Goal: Obtain resource: Obtain resource

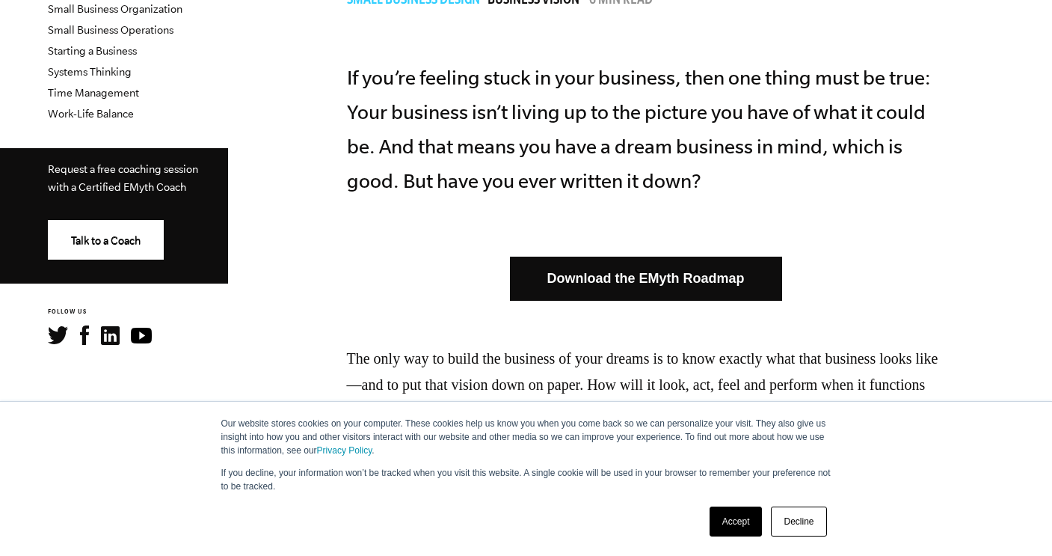
scroll to position [679, 0]
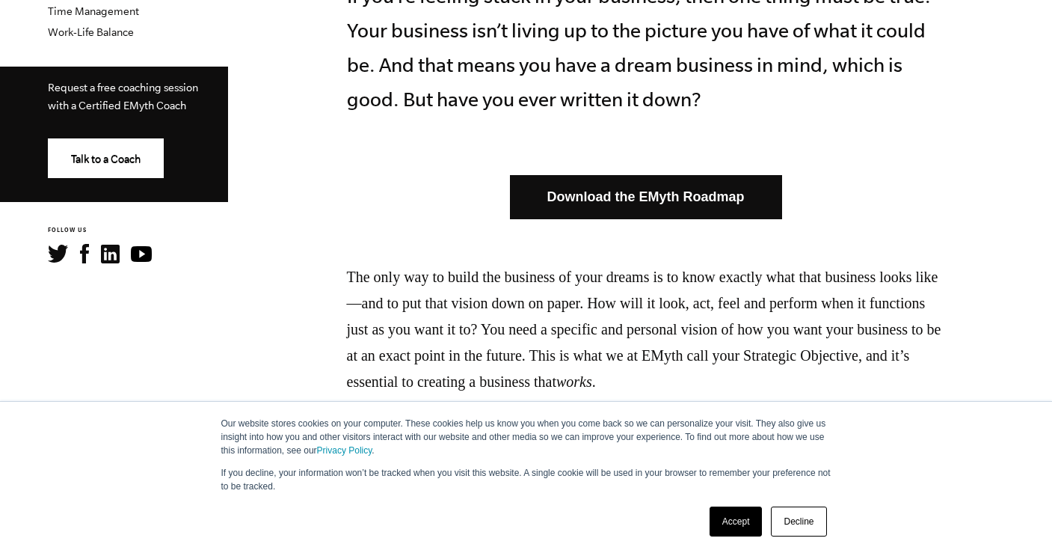
click at [604, 200] on link "Download the EMyth Roadmap" at bounding box center [646, 197] width 272 height 44
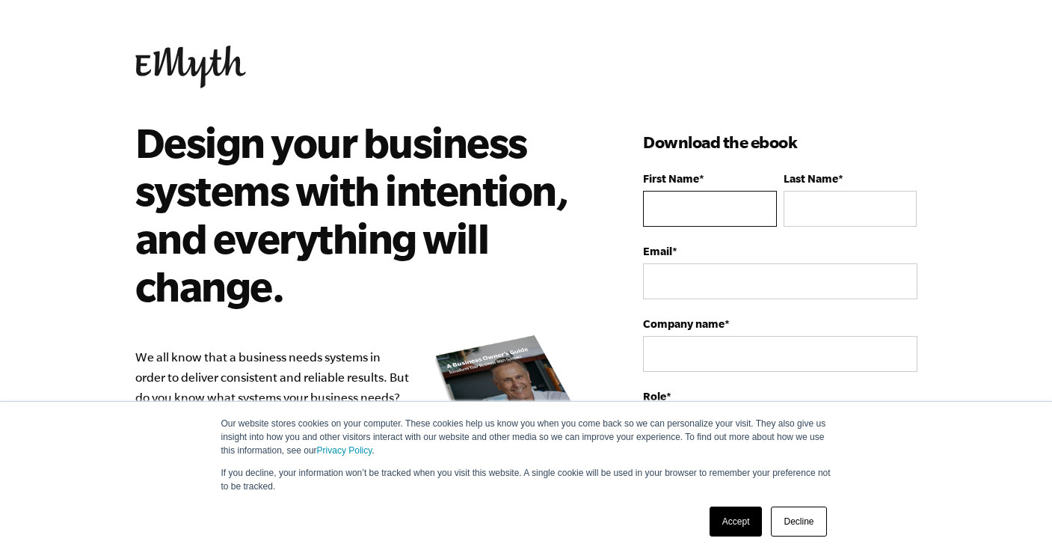
click at [696, 205] on input "First Name *" at bounding box center [709, 209] width 133 height 36
type input "Kit"
click at [809, 209] on input "Last Name *" at bounding box center [850, 209] width 133 height 36
type input "Whistler"
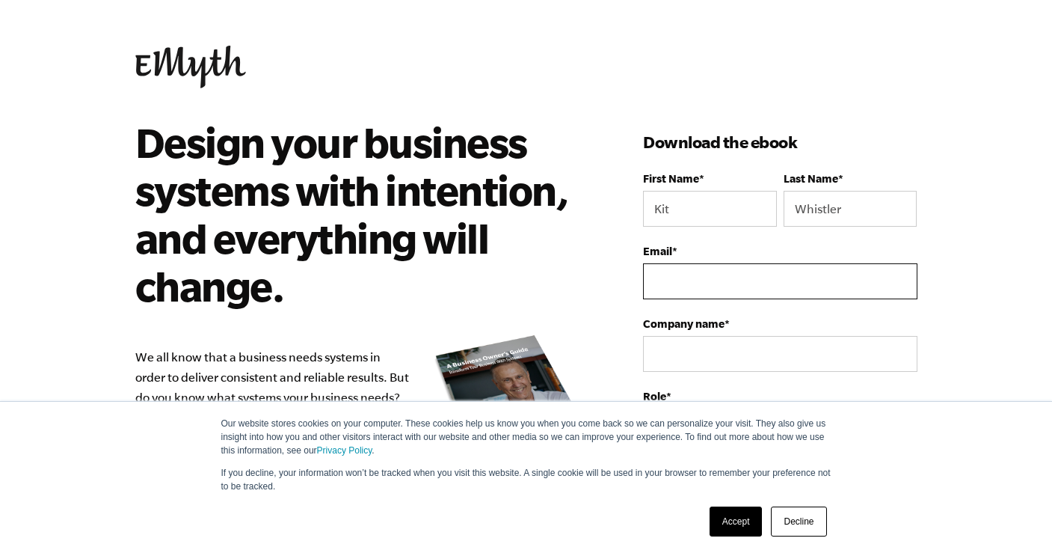
click at [767, 278] on input "Email *" at bounding box center [780, 281] width 274 height 36
type input "kitwhistler@gmail.com"
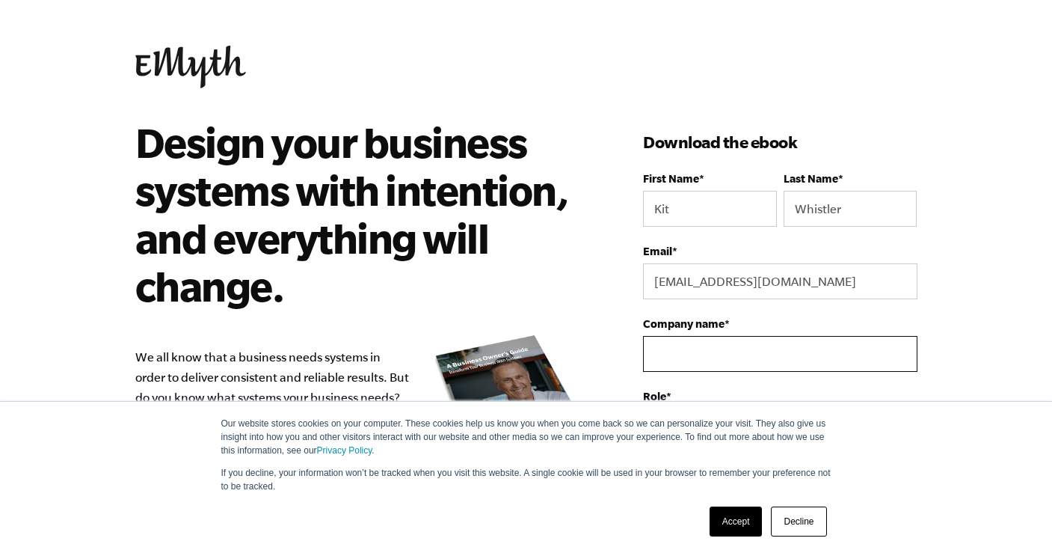
click at [751, 355] on input "Company name *" at bounding box center [780, 354] width 274 height 36
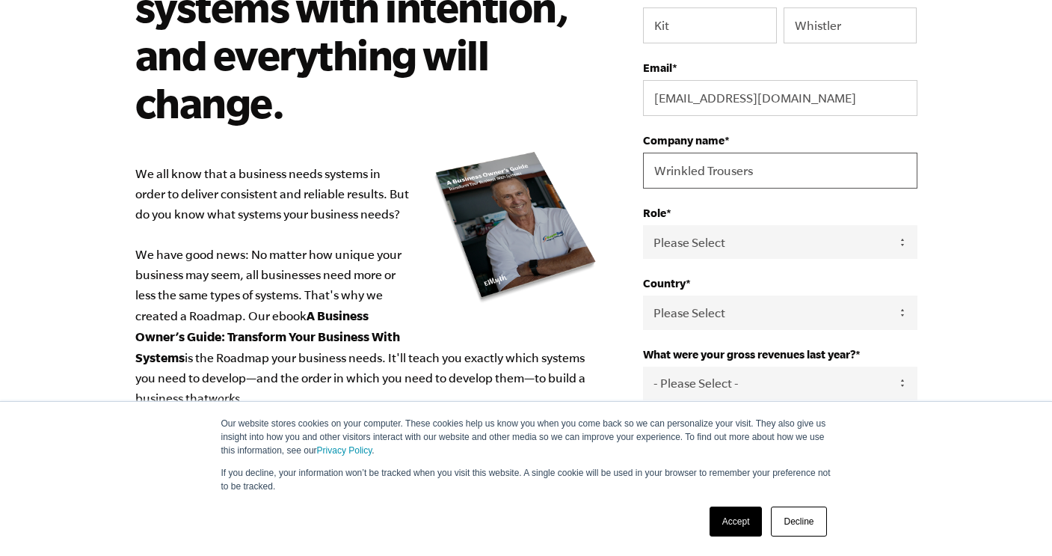
scroll to position [212, 0]
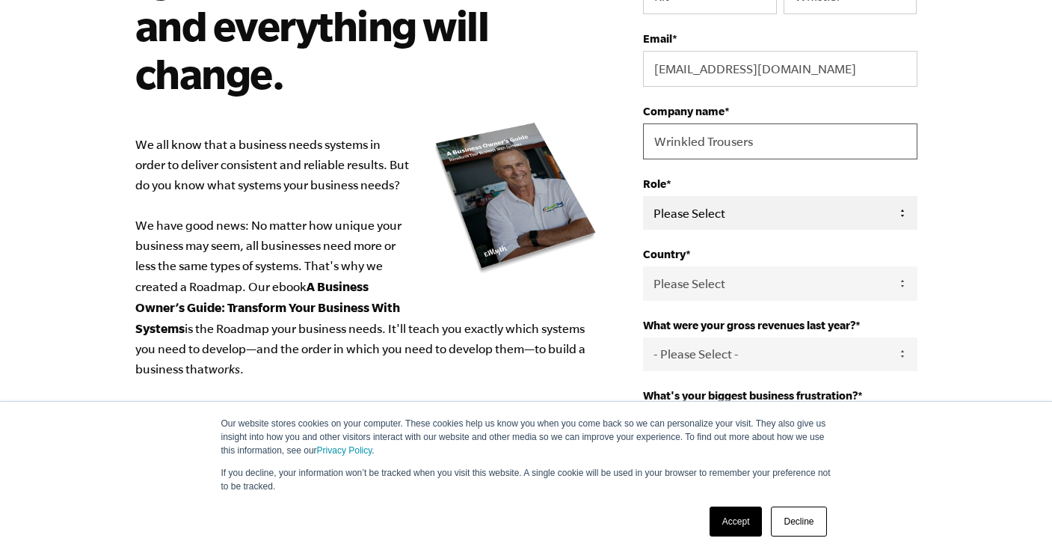
type input "Wrinkled Trousers"
click at [752, 216] on select "Please Select Owner Partner / Co-Owner Executive Employee / Other" at bounding box center [780, 213] width 274 height 34
select select "Partner / Co-Owner"
click at [643, 197] on select "Please Select Owner Partner / Co-Owner Executive Employee / Other" at bounding box center [780, 213] width 274 height 34
click at [739, 290] on select "Please Select United States Afghanistan Åland Islands Albania Algeria American …" at bounding box center [780, 283] width 274 height 34
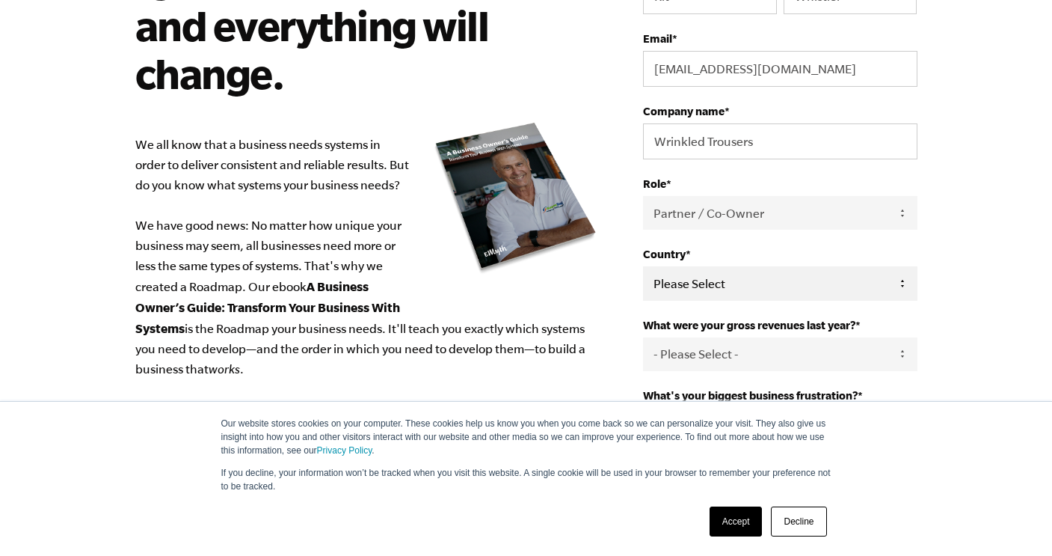
select select "United States"
click at [643, 268] on select "Please Select United States Afghanistan Åland Islands Albania Algeria American …" at bounding box center [780, 283] width 274 height 34
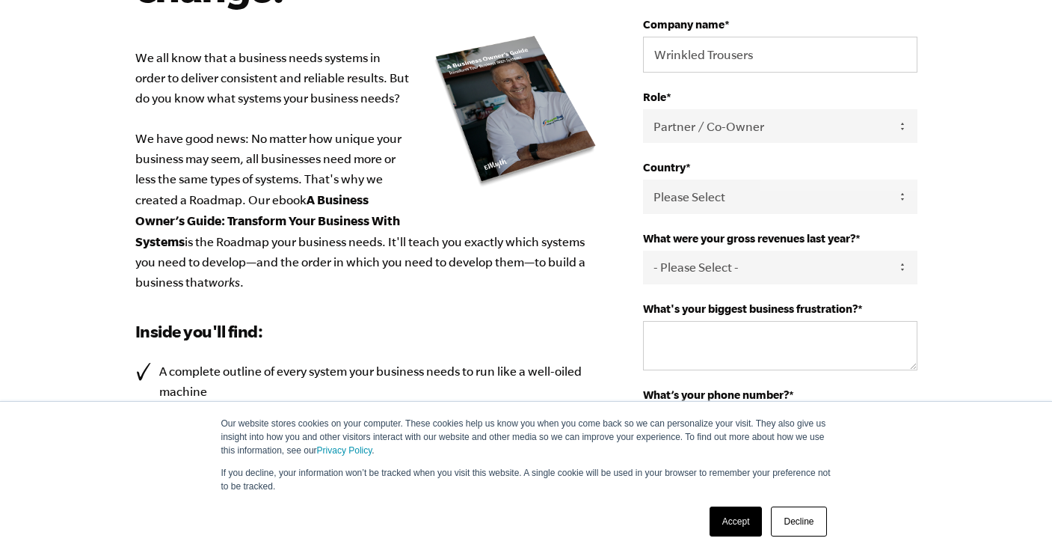
scroll to position [337, 0]
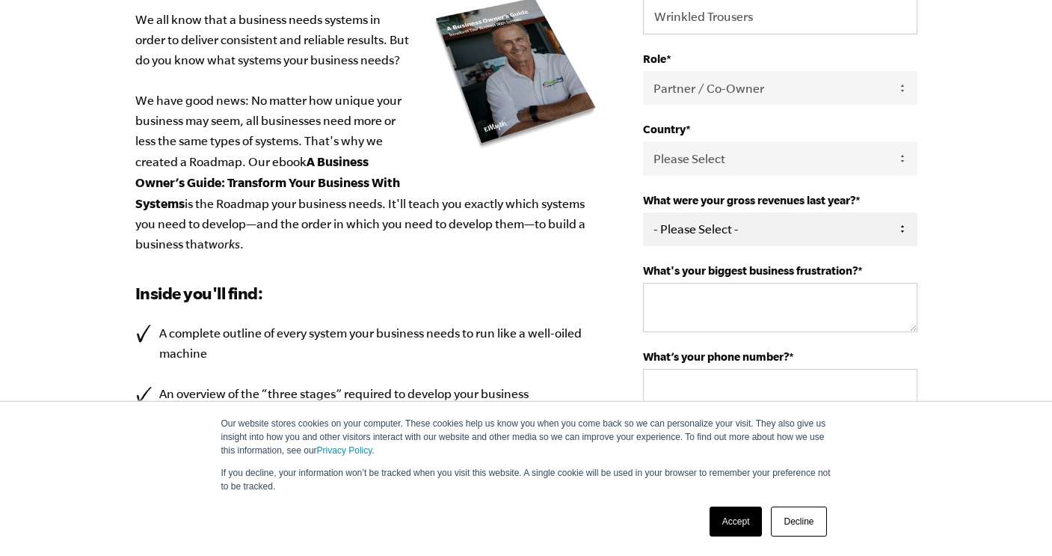
click at [742, 218] on select "- Please Select - 0-75K 76-150K 151-275K 276-500K 501-750K 751-1M 1-2.5M 2.5-5M…" at bounding box center [780, 229] width 274 height 34
select select "0-75K"
click at [643, 214] on select "- Please Select - 0-75K 76-150K 151-275K 276-500K 501-750K 751-1M 1-2.5M 2.5-5M…" at bounding box center [780, 229] width 274 height 34
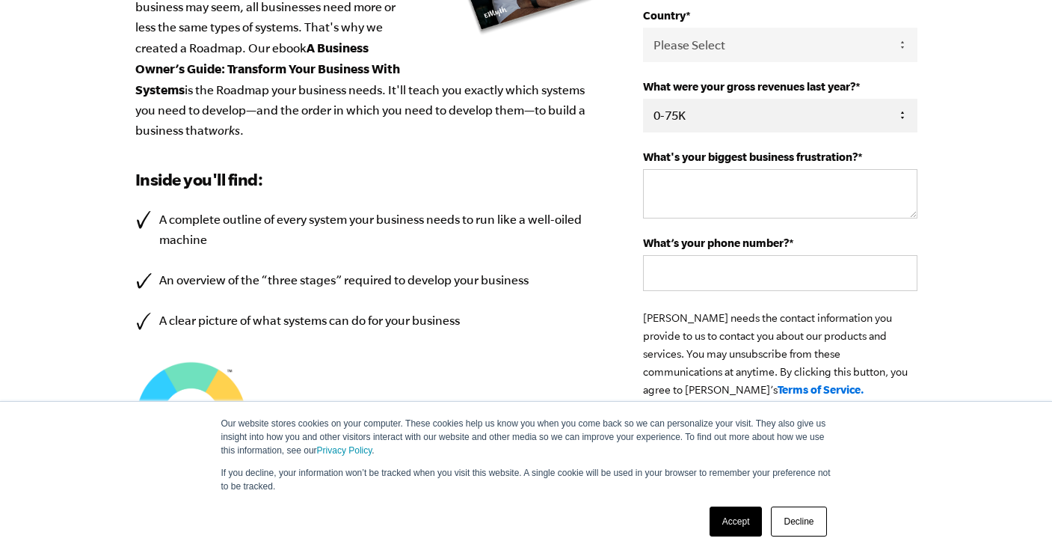
scroll to position [433, 0]
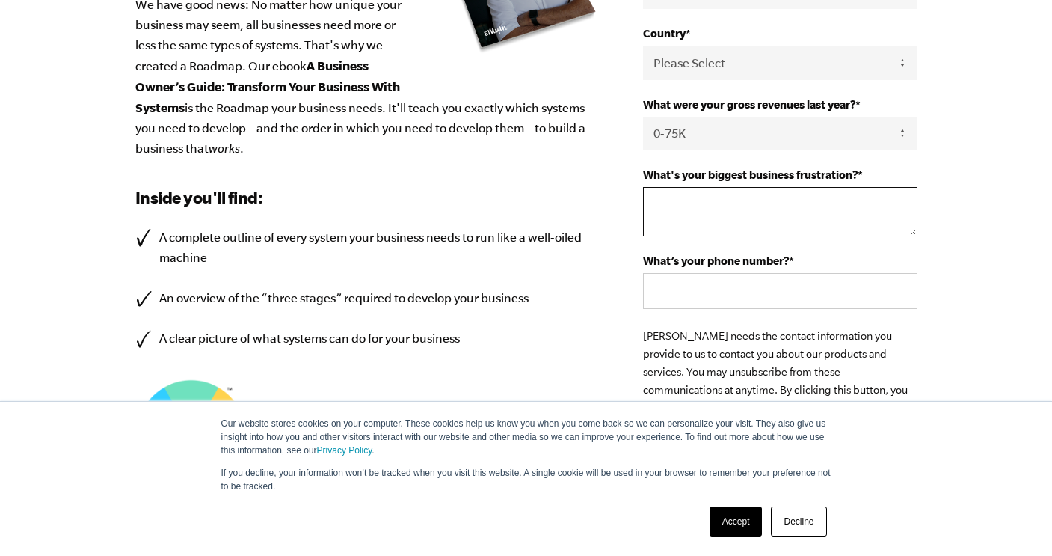
click at [731, 217] on textarea "What's your biggest business frustration? *" at bounding box center [780, 211] width 274 height 49
type textarea "That I am operating without systems and Management Structures!"
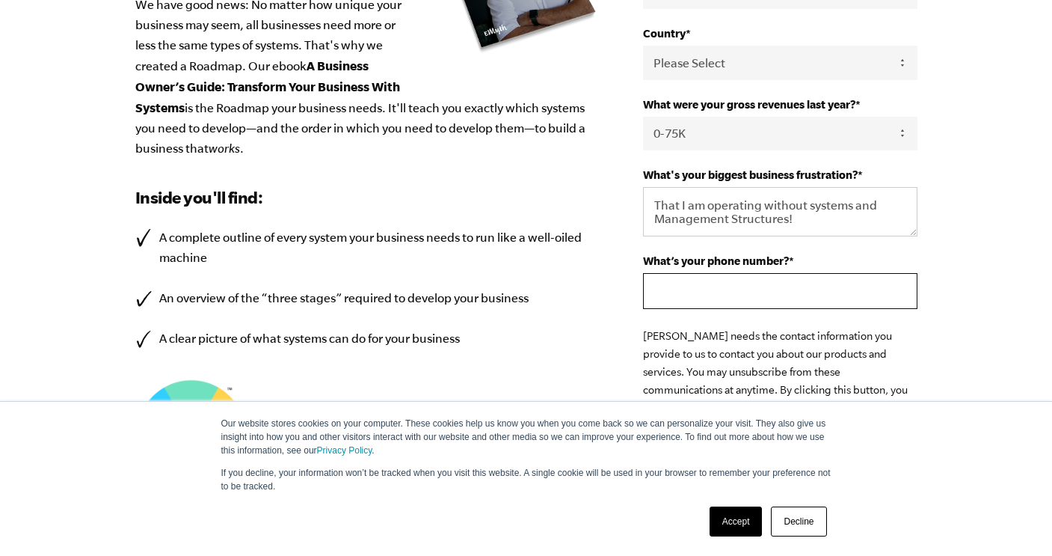
click at [735, 300] on input "What’s your phone number? *" at bounding box center [780, 291] width 274 height 36
type input "(239)776-1276"
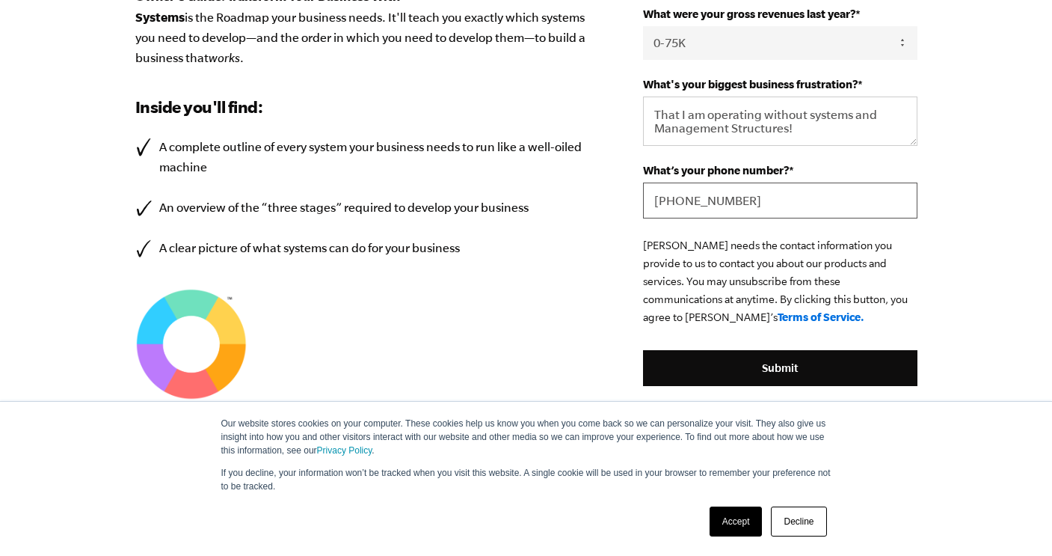
scroll to position [648, 0]
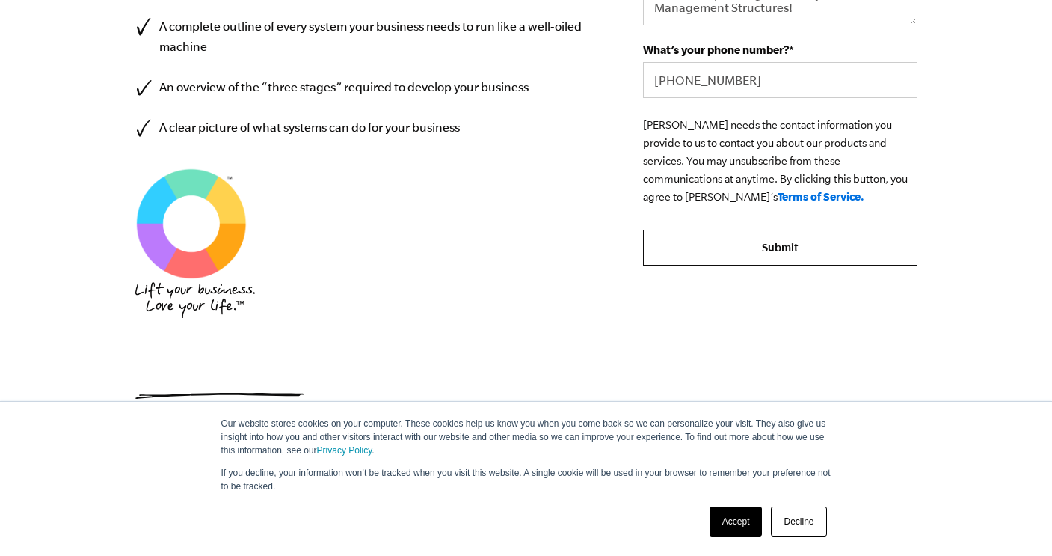
click at [793, 254] on input "Submit" at bounding box center [780, 248] width 274 height 36
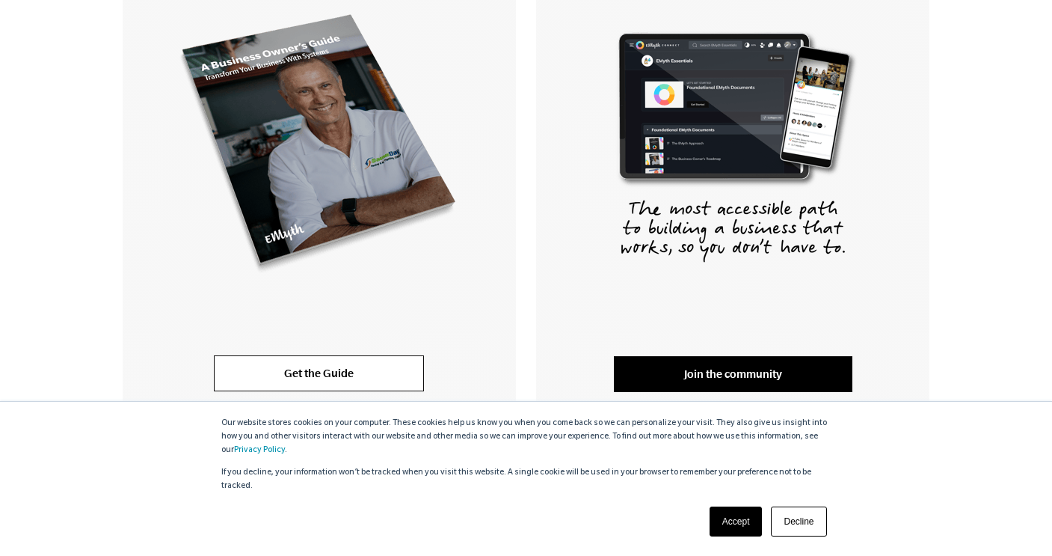
scroll to position [436, 0]
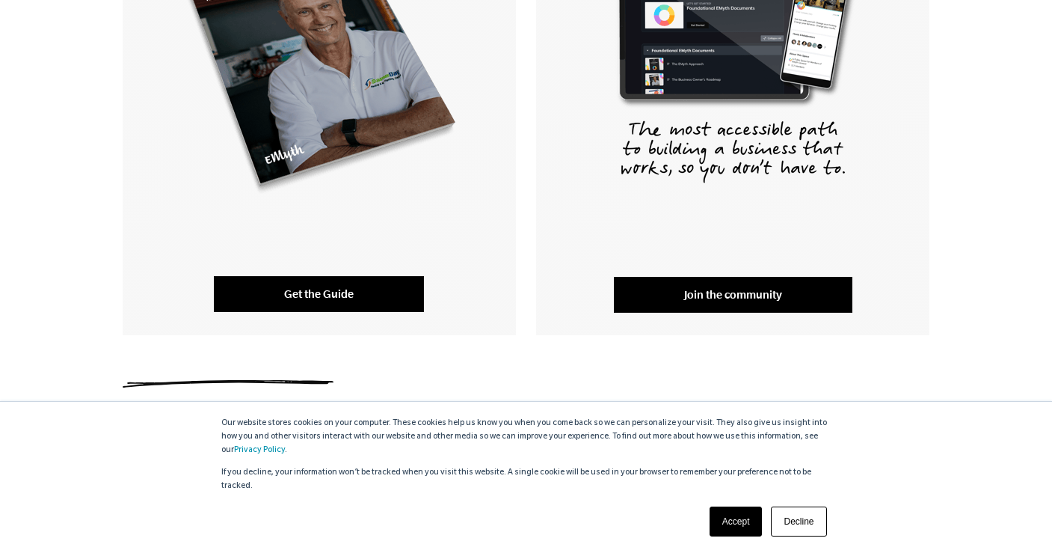
click at [328, 280] on link "Get the Guide" at bounding box center [319, 294] width 210 height 36
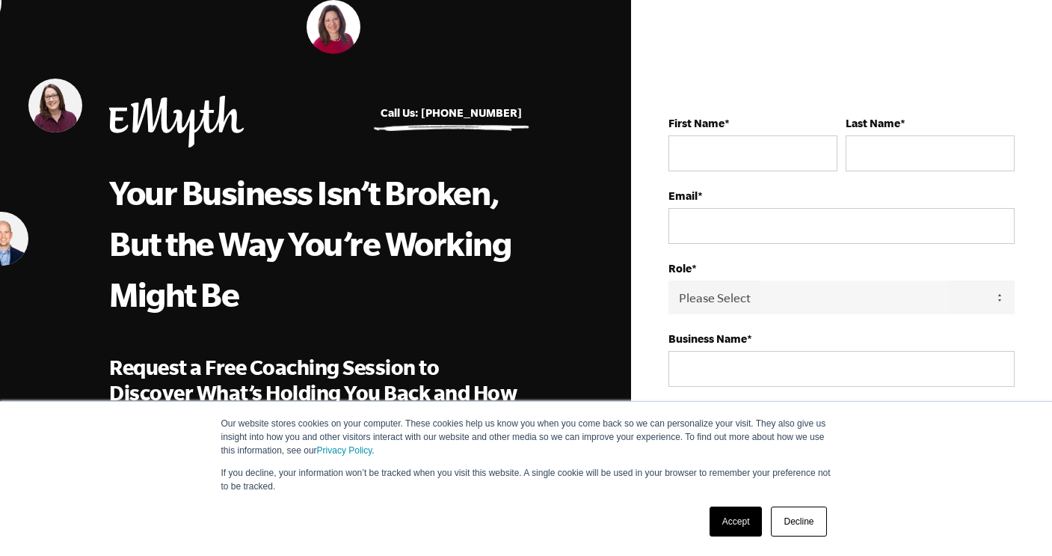
click at [736, 524] on link "Accept" at bounding box center [736, 521] width 53 height 30
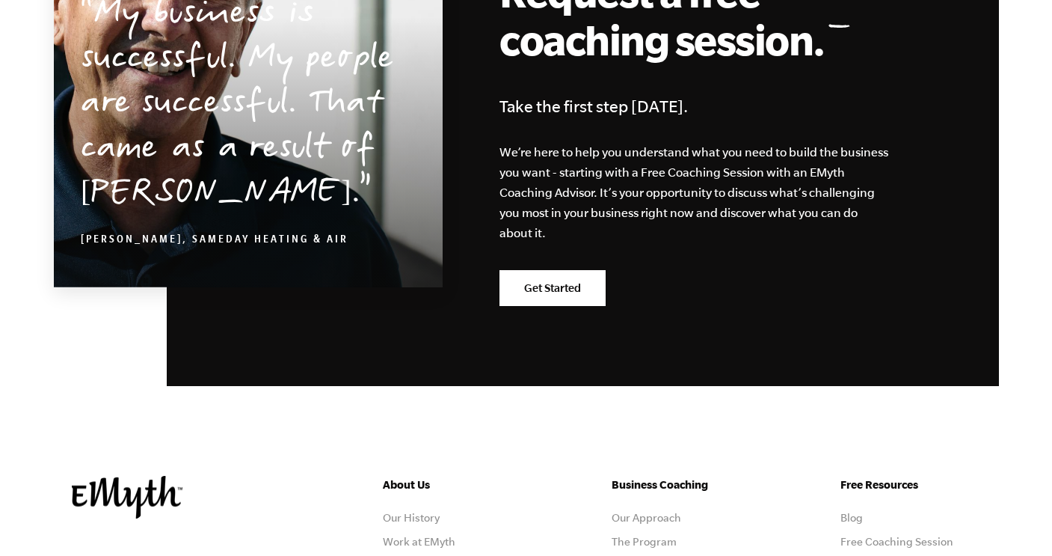
scroll to position [7478, 0]
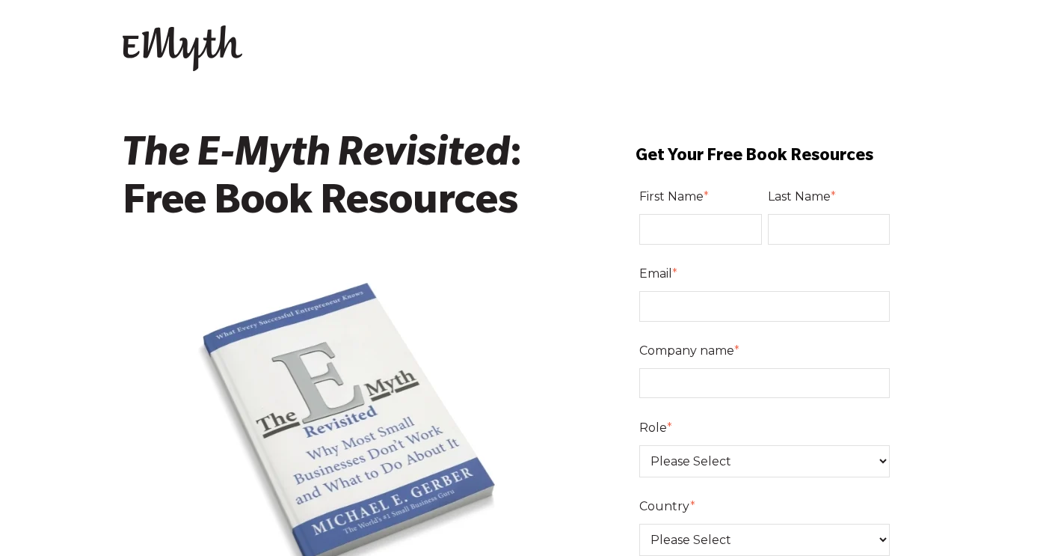
click at [679, 220] on input "First Name *" at bounding box center [700, 229] width 123 height 30
type input "Kit"
click at [797, 229] on input "Last Name *" at bounding box center [829, 229] width 123 height 30
type input "Whistler"
click at [766, 301] on input "Email *" at bounding box center [764, 306] width 251 height 30
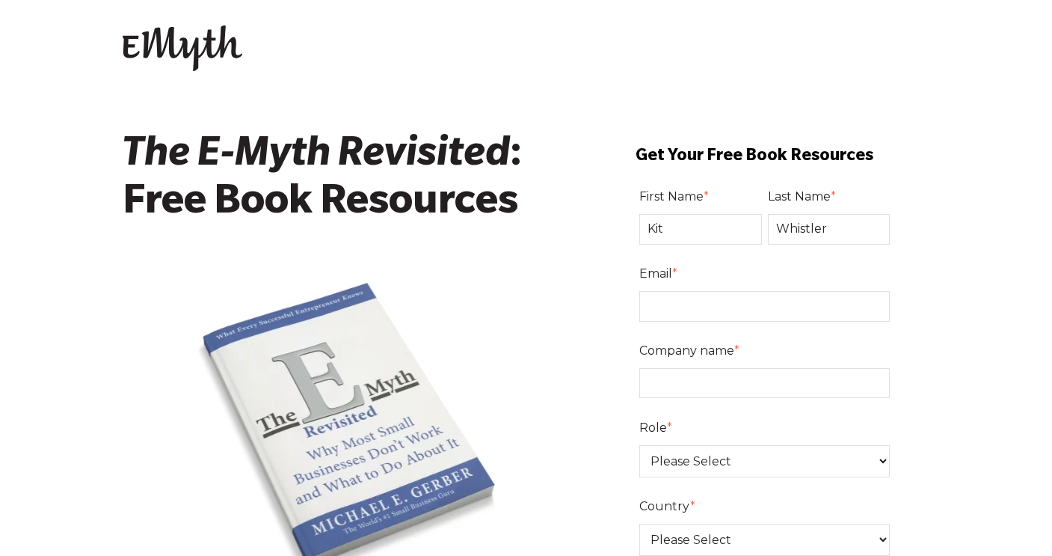
type input "kitwhistler@gmail.com"
click at [725, 390] on input "Company name *" at bounding box center [764, 383] width 251 height 30
type input "Wrinkled Trousers"
click at [711, 450] on select "Please Select Owner Partner / Co-Owner Executive Employee / Other" at bounding box center [764, 461] width 251 height 32
select select "Partner / Co-Owner"
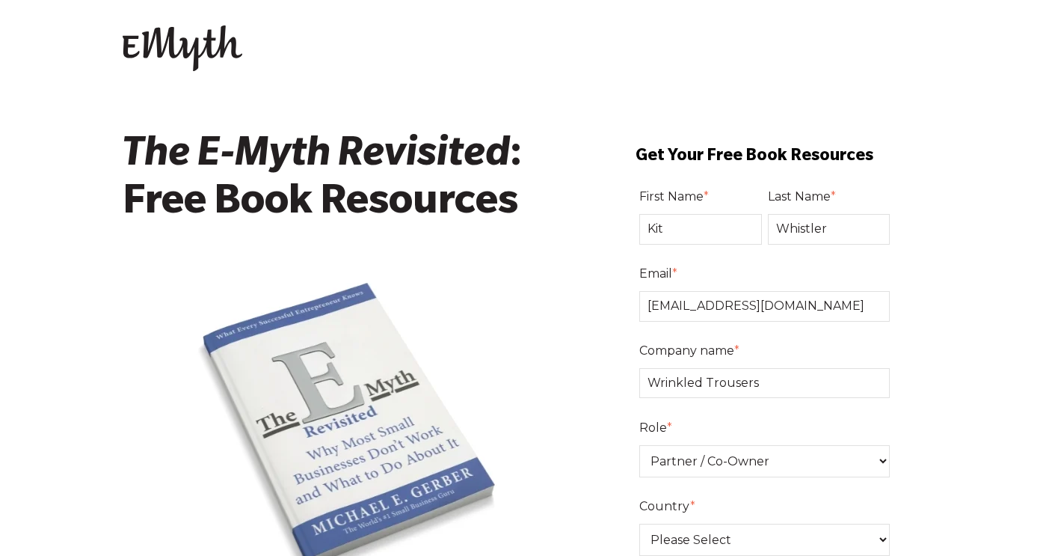
click at [639, 445] on select "Please Select Owner Partner / Co-Owner Executive Employee / Other" at bounding box center [764, 461] width 251 height 32
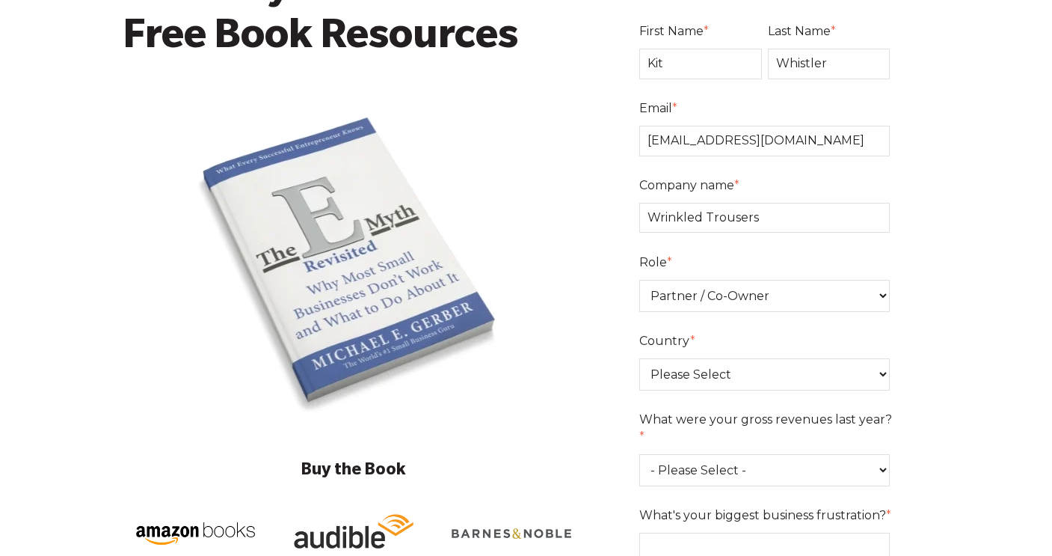
scroll to position [165, 0]
click at [714, 354] on label "Country *" at bounding box center [767, 341] width 257 height 25
click at [714, 359] on select "Please Select United States Afghanistan Åland Islands Albania Algeria American …" at bounding box center [764, 375] width 251 height 32
click at [713, 364] on select "Please Select United States Afghanistan Åland Islands Albania Algeria American …" at bounding box center [764, 375] width 251 height 32
select select "United States"
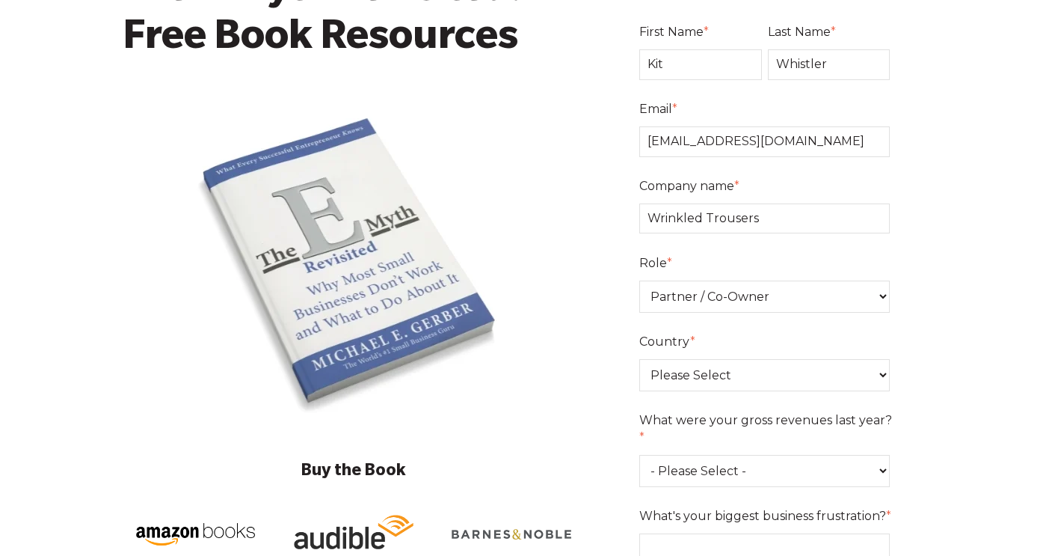
click at [639, 359] on select "Please Select United States Afghanistan Åland Islands Albania Algeria American …" at bounding box center [764, 375] width 251 height 32
click at [705, 472] on fieldset "What were your gross revenues last year? * - Please Select - 0-75K 76-150K 151-…" at bounding box center [767, 456] width 257 height 96
click at [702, 455] on select "- Please Select - 0-75K 76-150K 151-275K 276-500K 501-750K 751-1M 1-2.5M 2.5-5M…" at bounding box center [764, 471] width 251 height 32
select select "0-75K"
click at [639, 455] on select "- Please Select - 0-75K 76-150K 151-275K 276-500K 501-750K 751-1M 1-2.5M 2.5-5M…" at bounding box center [764, 471] width 251 height 32
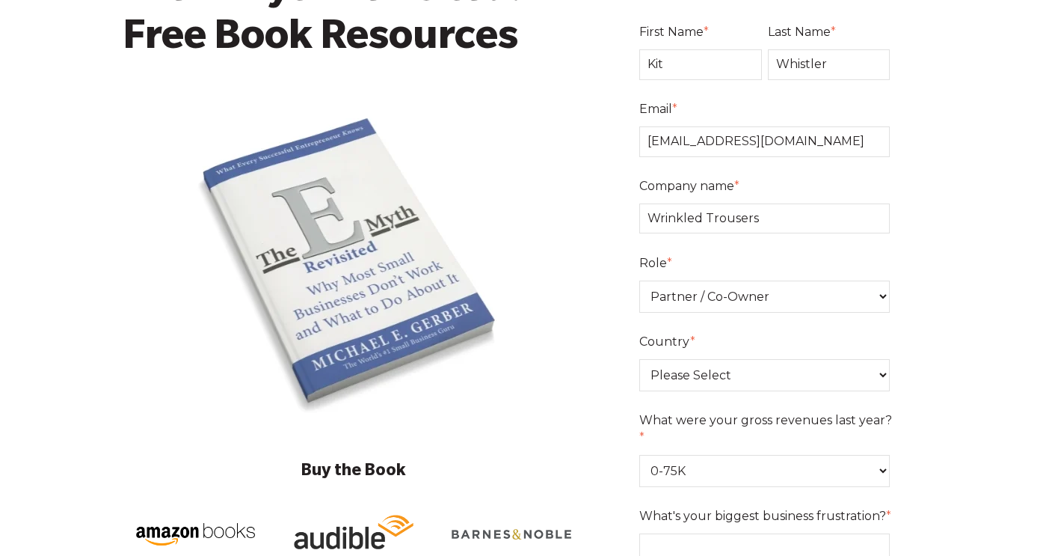
scroll to position [394, 0]
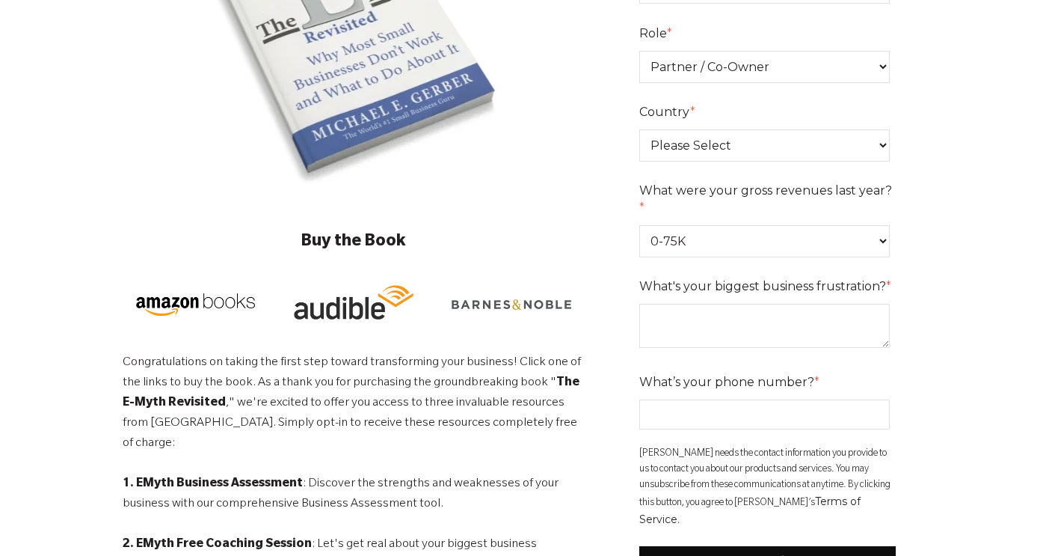
click at [697, 336] on fieldset "What's your biggest business frustration? *" at bounding box center [767, 322] width 257 height 96
click at [689, 315] on textarea "What's your biggest business frustration? *" at bounding box center [764, 326] width 251 height 44
type textarea "Not having systems and processes built in my business!"
click at [670, 399] on input "What’s your phone number? *" at bounding box center [764, 414] width 251 height 30
type input "2397761276"
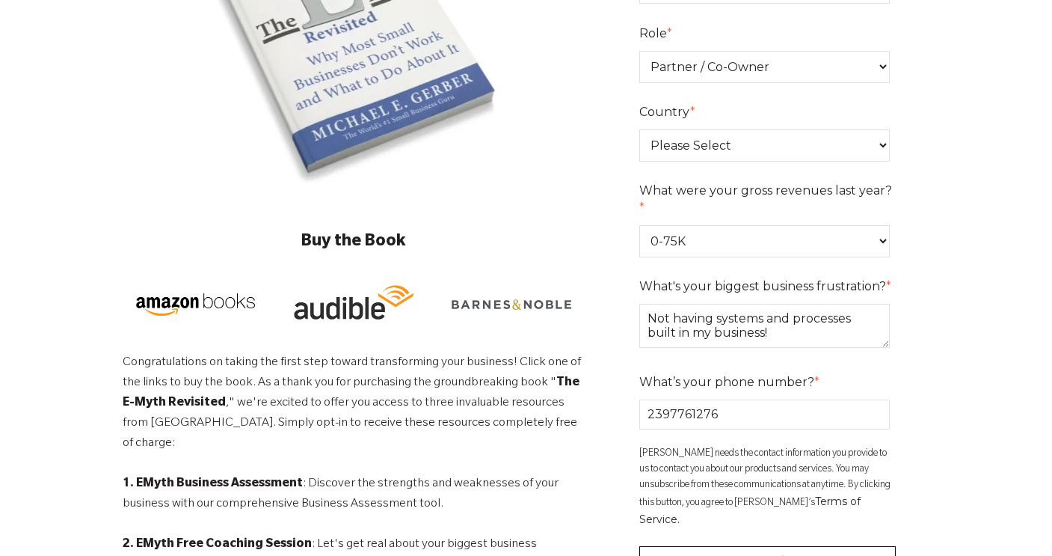
scroll to position [498, 0]
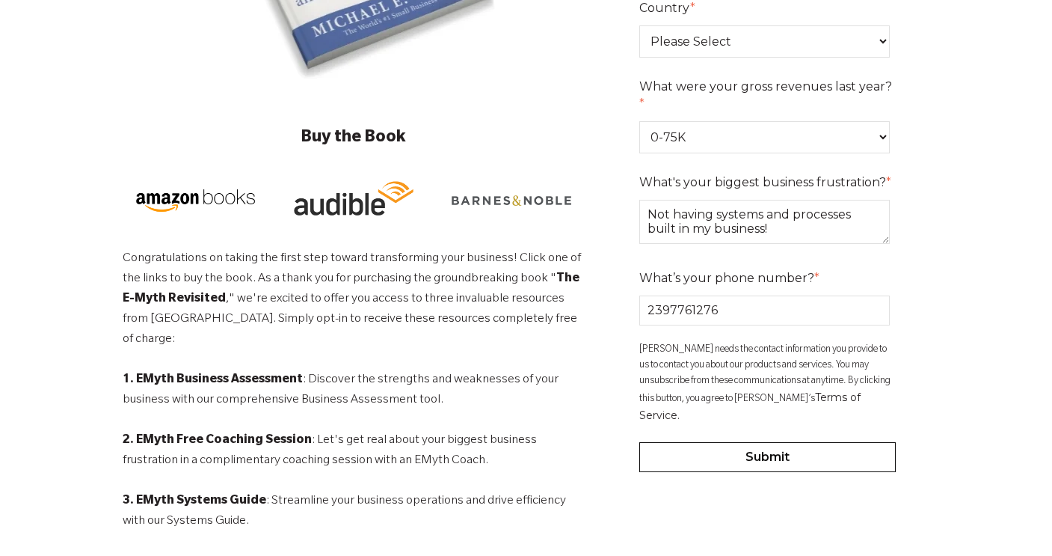
click at [752, 442] on input "Submit" at bounding box center [767, 457] width 257 height 30
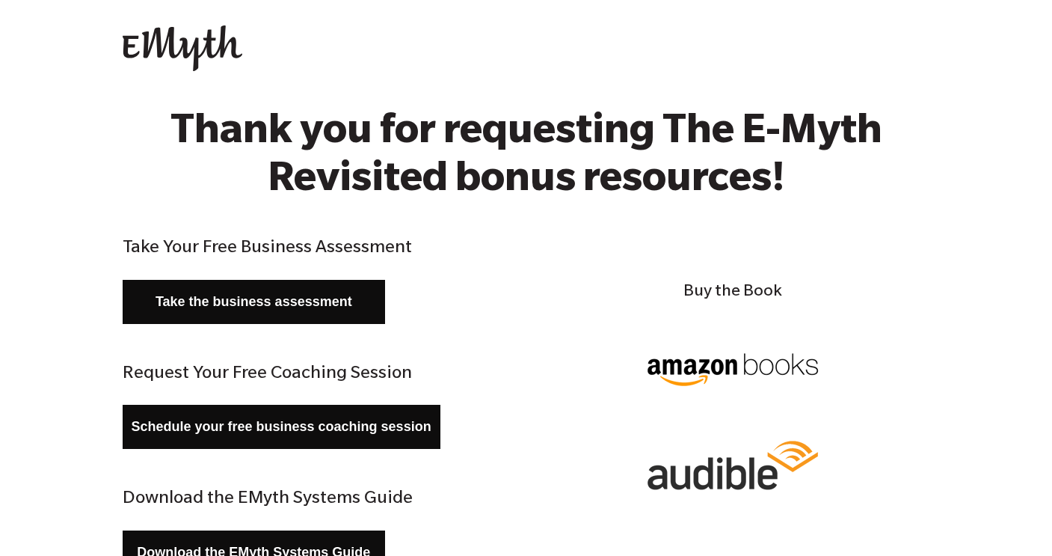
scroll to position [151, 0]
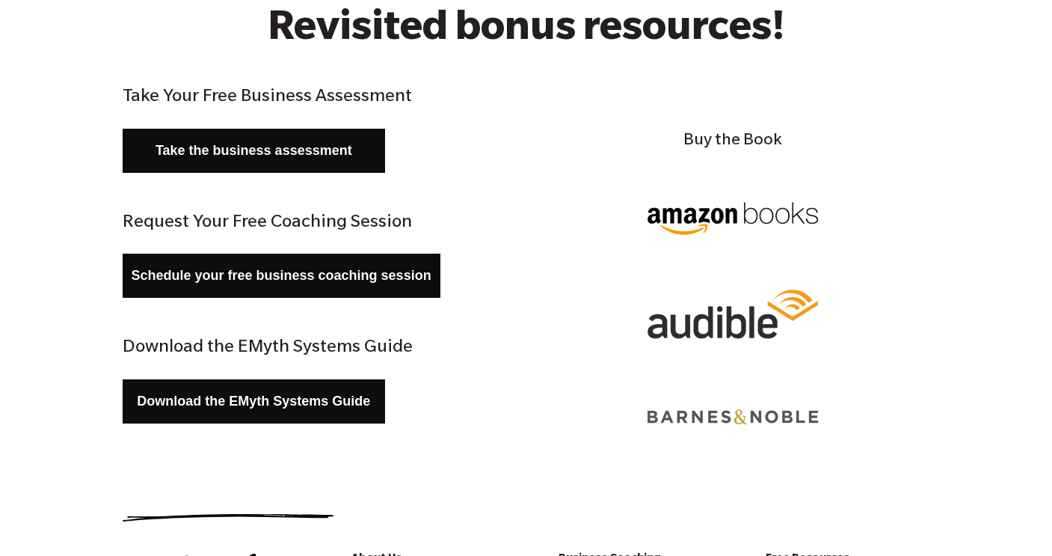
click at [313, 414] on link "Download the EMyth Systems Guide" at bounding box center [254, 401] width 263 height 44
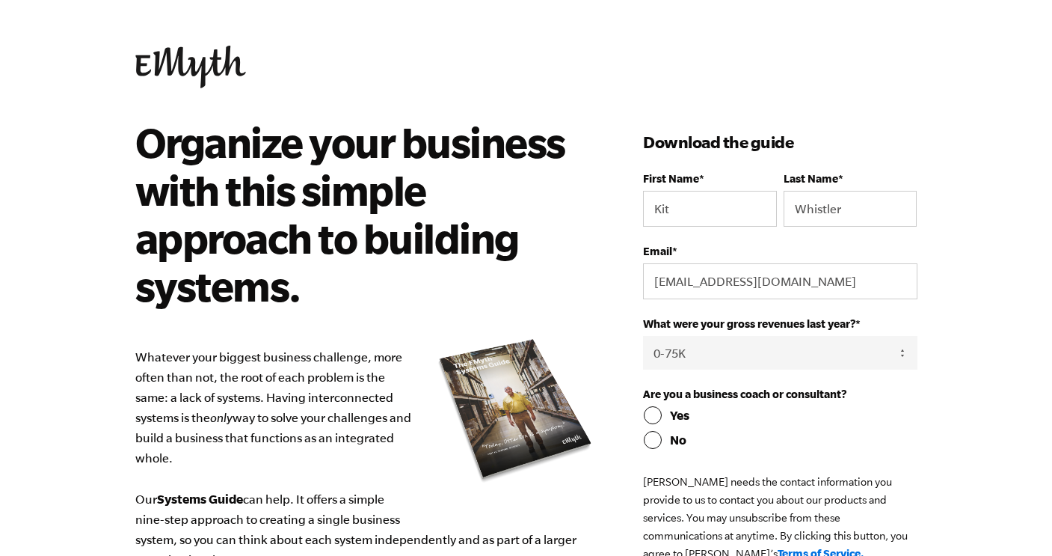
select select "0-75K"
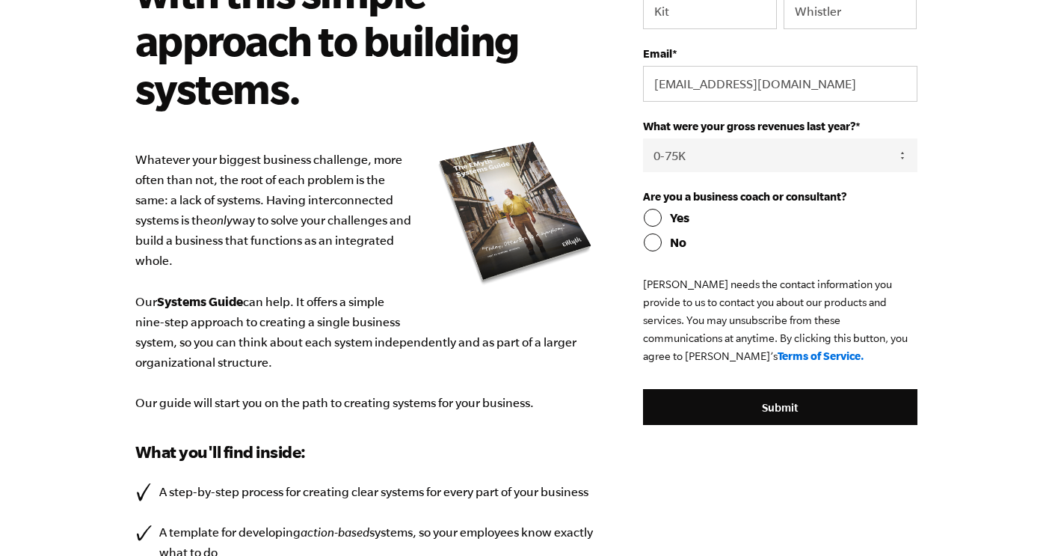
scroll to position [81, 0]
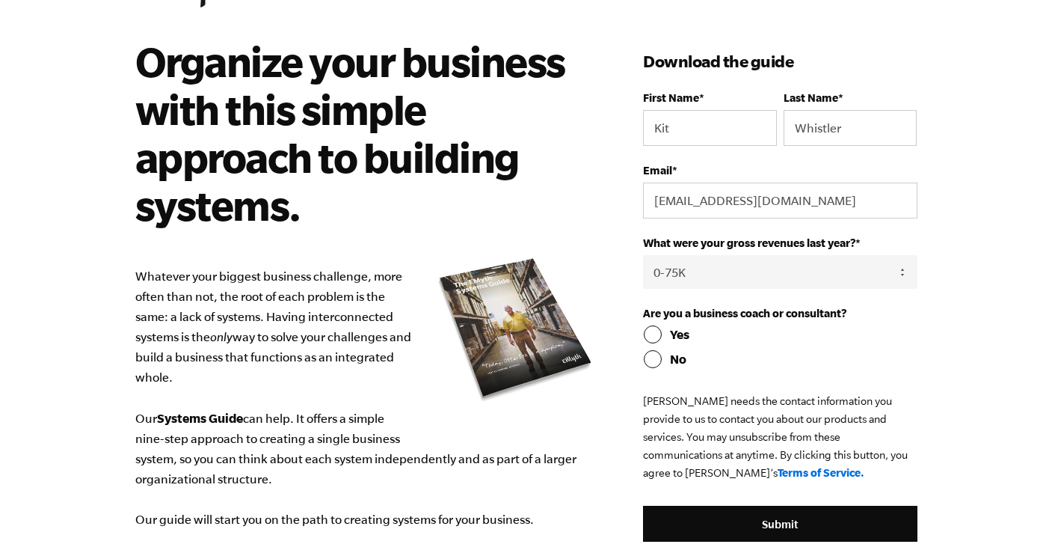
click at [653, 364] on input "No" at bounding box center [780, 359] width 274 height 18
radio input "true"
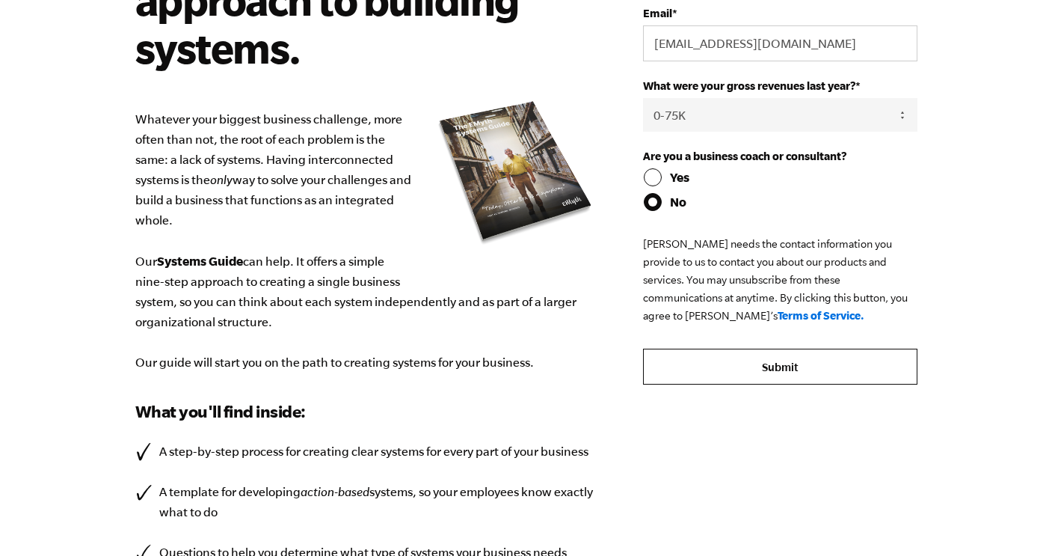
scroll to position [441, 0]
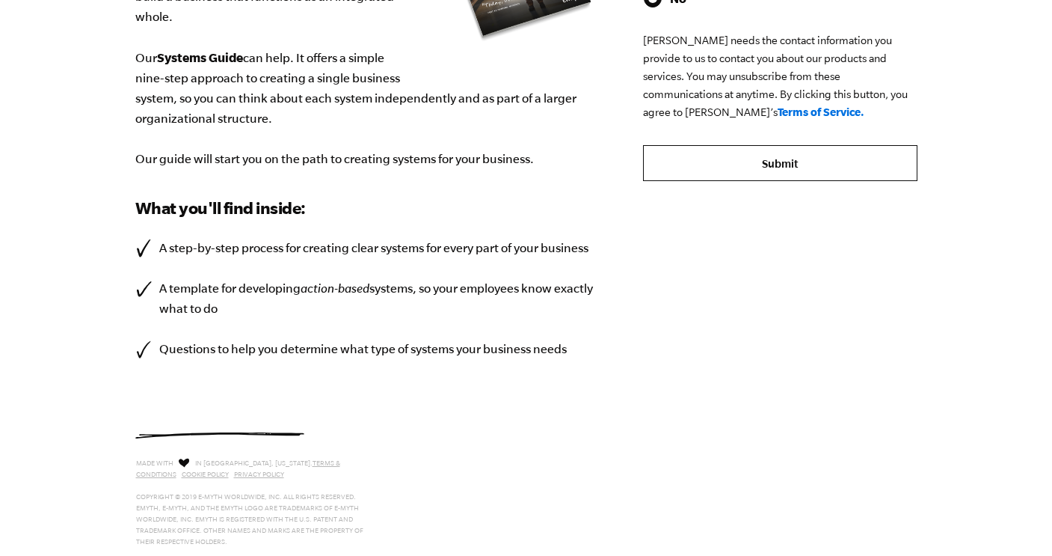
click at [750, 162] on input "Submit" at bounding box center [780, 163] width 274 height 36
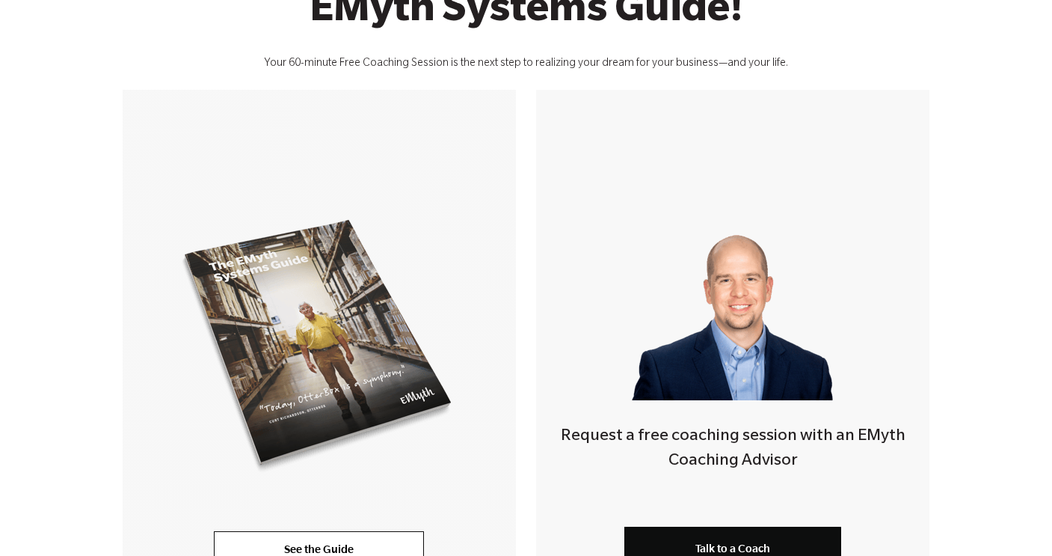
scroll to position [334, 0]
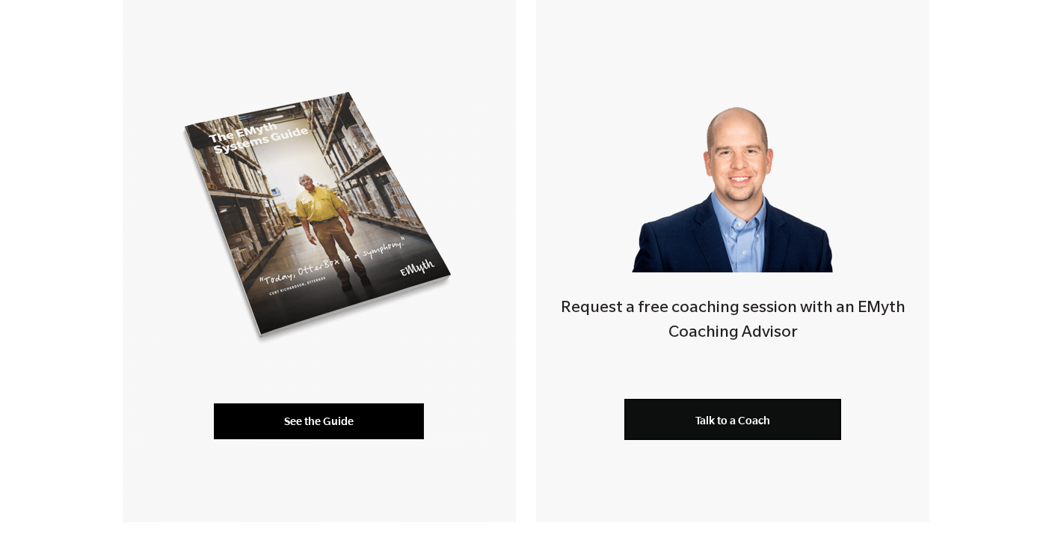
click at [356, 423] on link "See the Guide" at bounding box center [319, 421] width 210 height 36
